Goal: Task Accomplishment & Management: Use online tool/utility

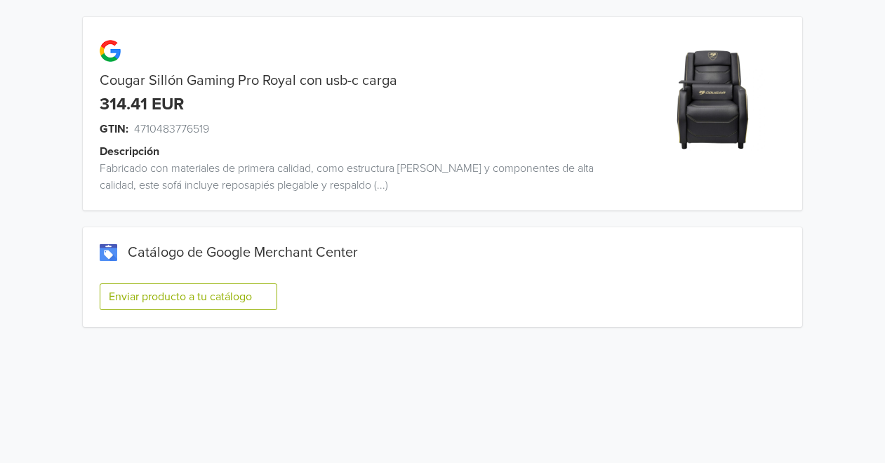
click at [206, 303] on button "Enviar producto a tu catálogo" at bounding box center [189, 297] width 178 height 27
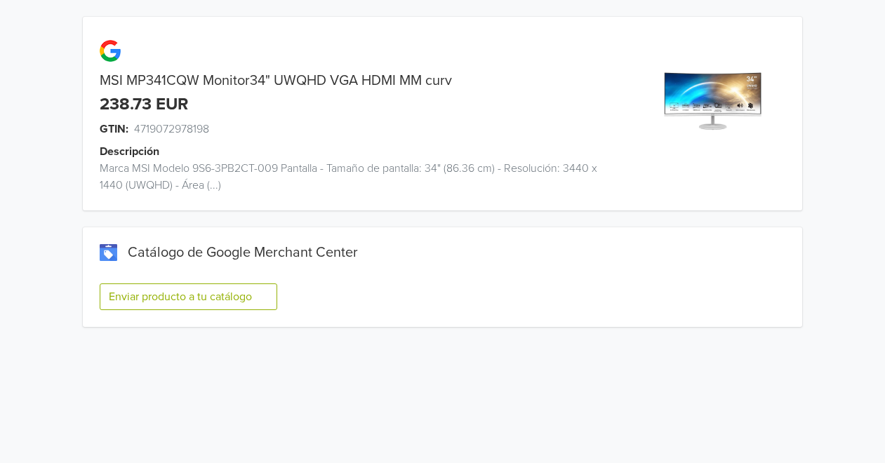
click at [208, 309] on button "Enviar producto a tu catálogo" at bounding box center [189, 297] width 178 height 27
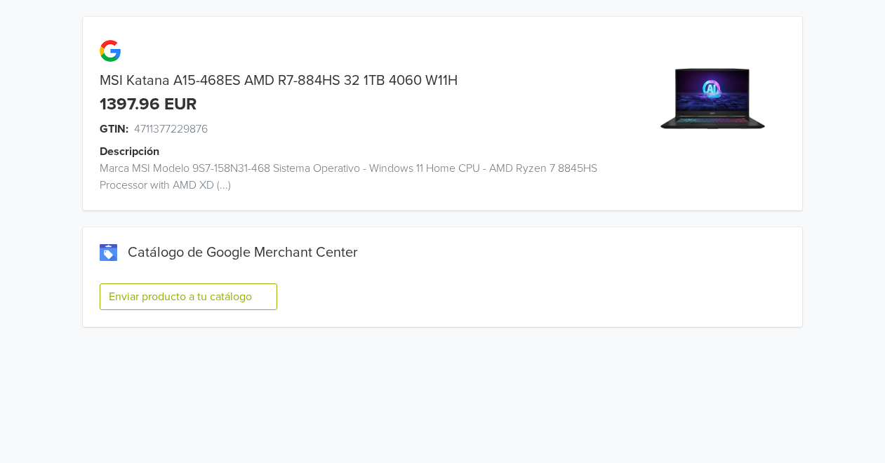
click at [226, 301] on button "Enviar producto a tu catálogo" at bounding box center [189, 297] width 178 height 27
